Goal: Transaction & Acquisition: Purchase product/service

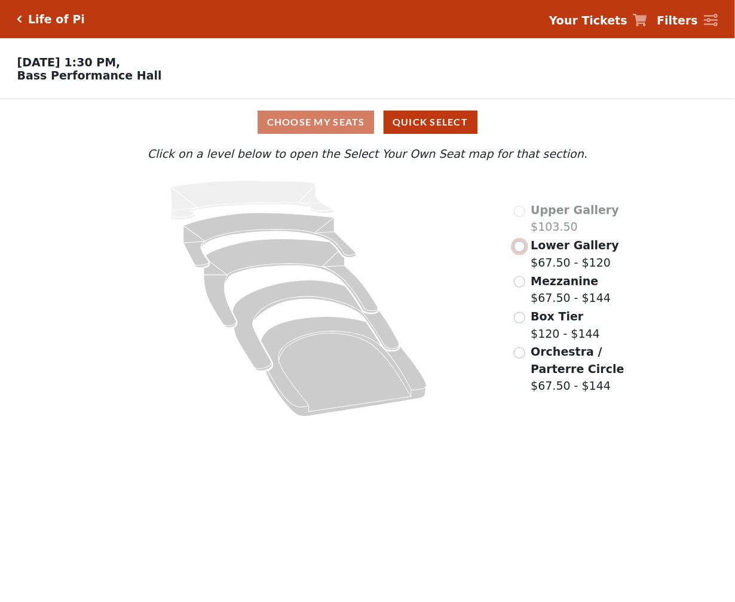
click at [520, 252] on input "radio" at bounding box center [519, 246] width 11 height 11
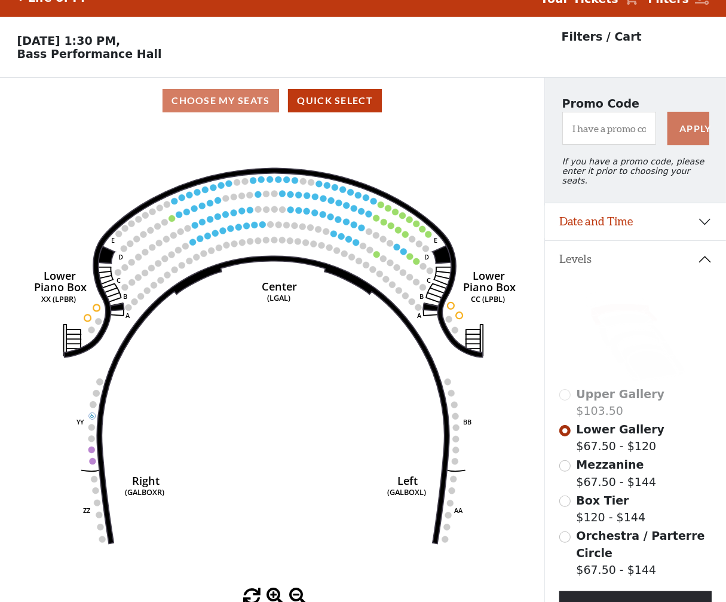
scroll to position [55, 0]
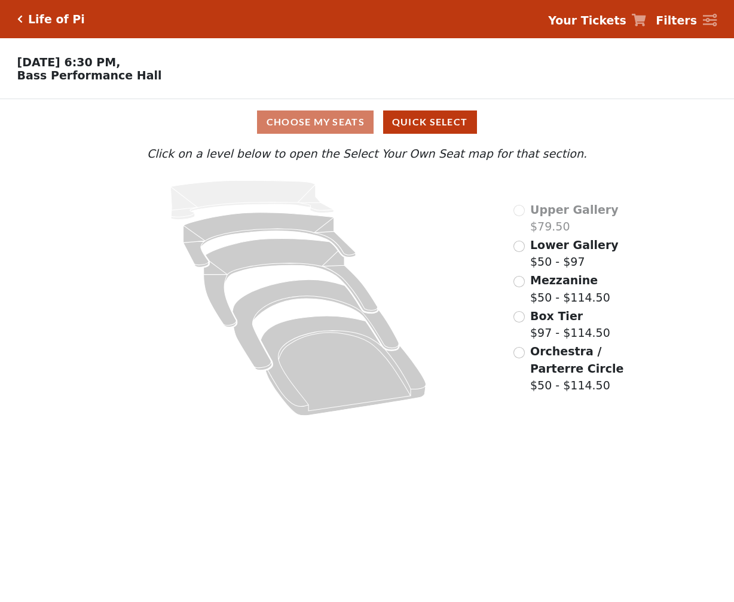
click at [524, 246] on div "Lower Gallery $50 - $97" at bounding box center [565, 254] width 105 height 34
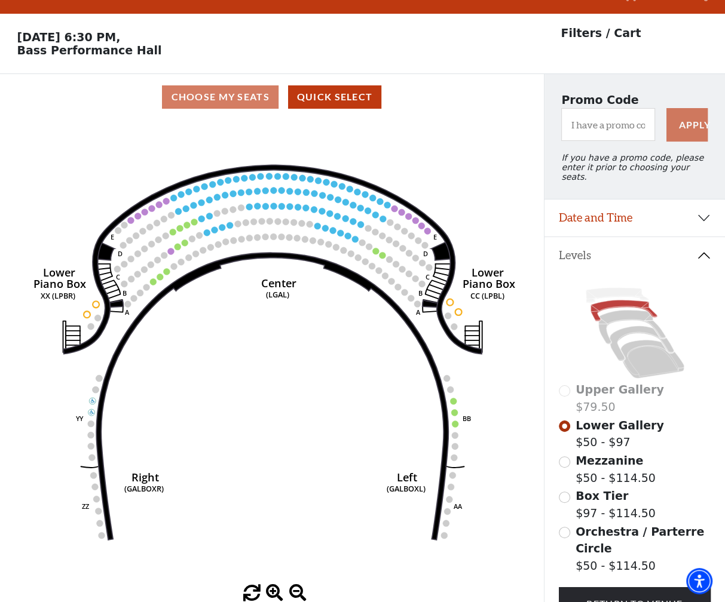
scroll to position [55, 0]
